Goal: Task Accomplishment & Management: Manage account settings

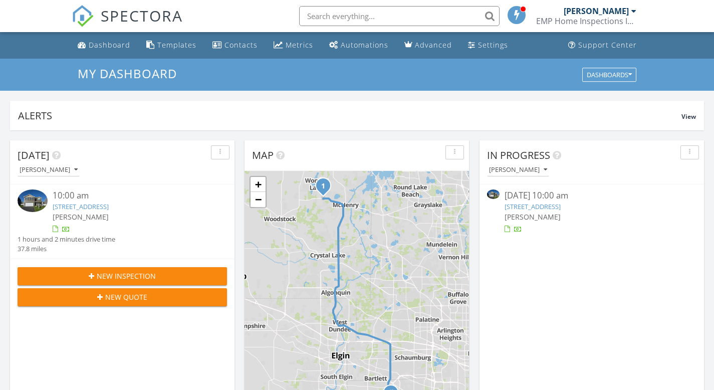
scroll to position [928, 730]
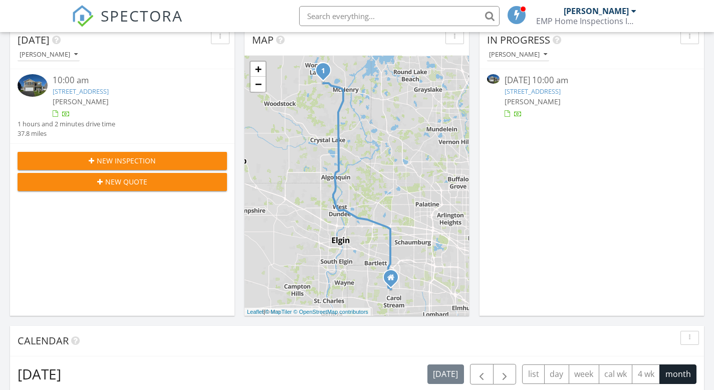
scroll to position [150, 0]
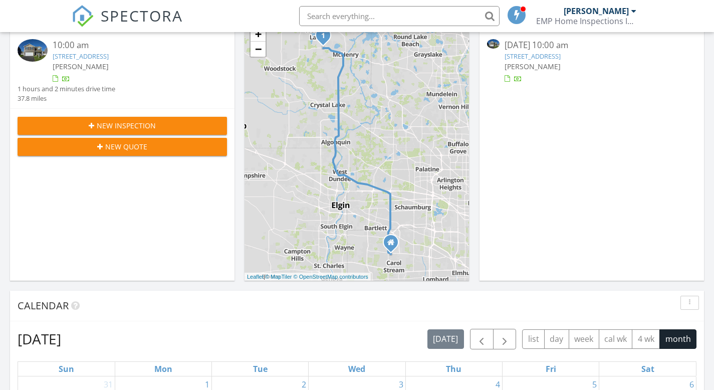
click at [109, 54] on link "[STREET_ADDRESS]" at bounding box center [81, 56] width 56 height 9
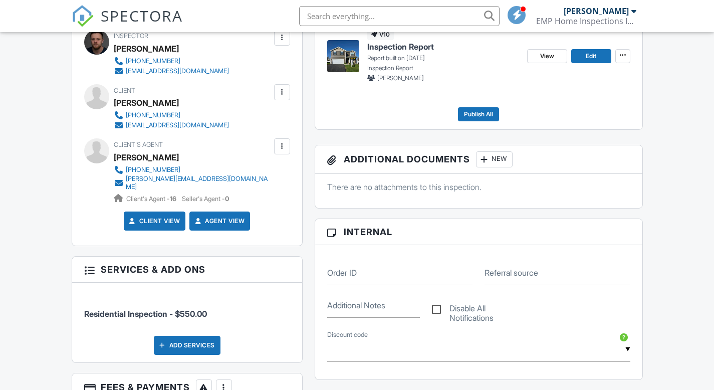
scroll to position [251, 0]
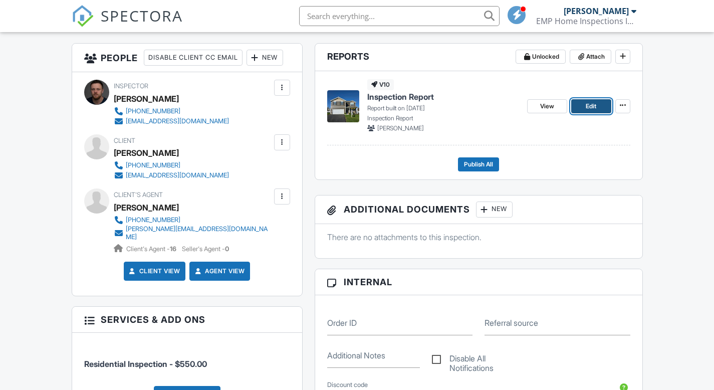
click at [595, 105] on span "Edit" at bounding box center [591, 106] width 11 height 10
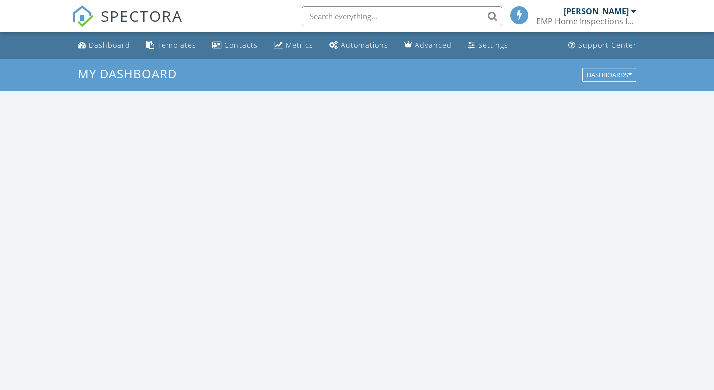
scroll to position [928, 730]
